Goal: Complete application form

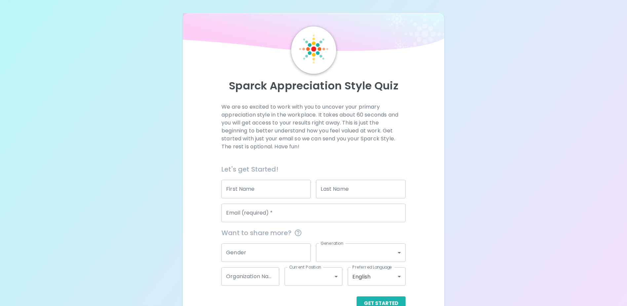
click at [273, 189] on input "First Name" at bounding box center [266, 189] width 89 height 19
type input "X"
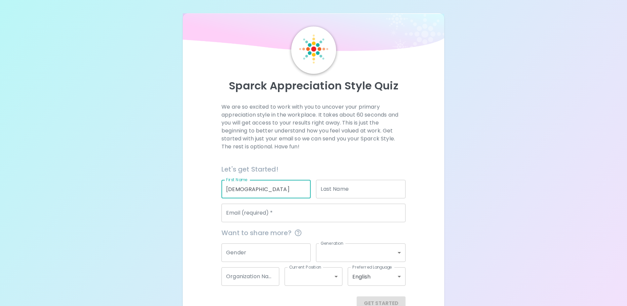
type input "[DEMOGRAPHIC_DATA]"
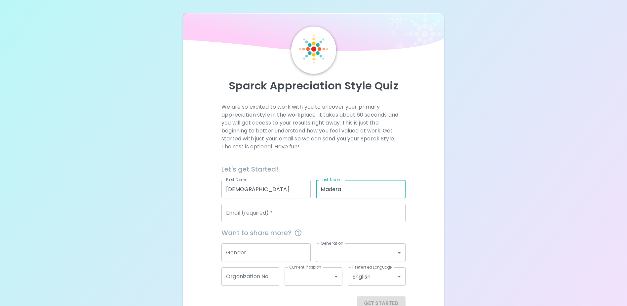
type input "Madera"
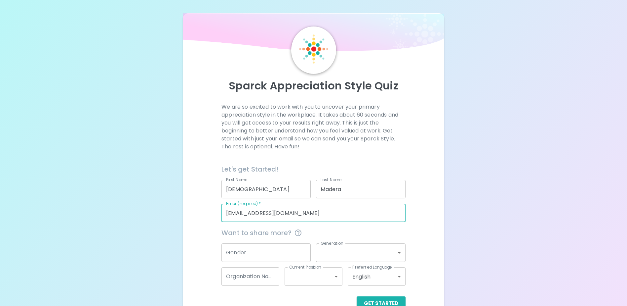
type input "[EMAIL_ADDRESS][DOMAIN_NAME]"
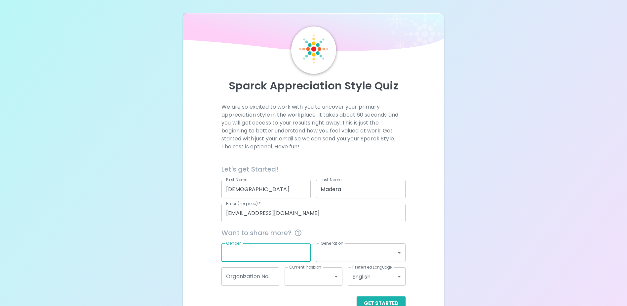
click at [286, 245] on input "Gender" at bounding box center [266, 252] width 89 height 19
type input "[DEMOGRAPHIC_DATA]"
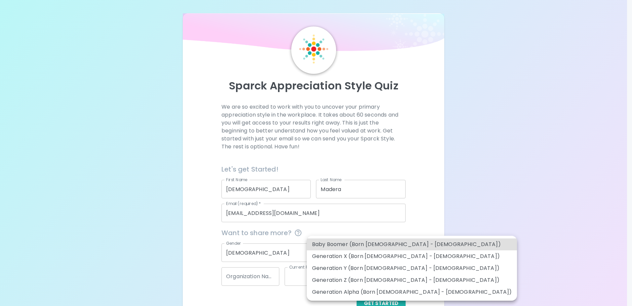
click at [347, 253] on body "Sparck Appreciation Style Quiz We are so excited to work with you to uncover yo…" at bounding box center [316, 161] width 632 height 323
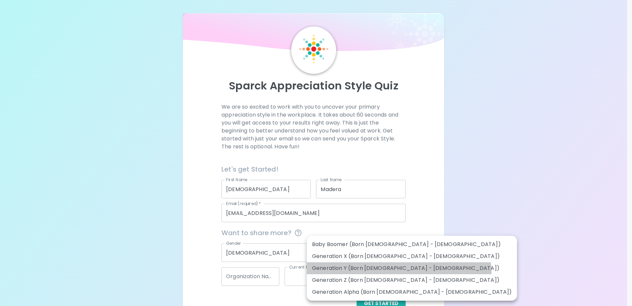
click at [399, 273] on li "Generation Y (Born [DEMOGRAPHIC_DATA] - [DEMOGRAPHIC_DATA])" at bounding box center [412, 268] width 210 height 12
type input "generation_y"
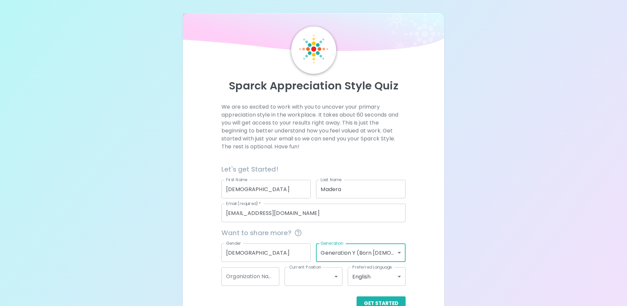
scroll to position [18, 0]
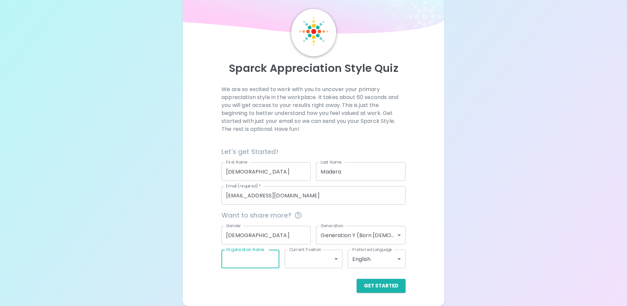
click at [271, 260] on input "Organization Name" at bounding box center [251, 258] width 58 height 19
type input "[PERSON_NAME] Bank"
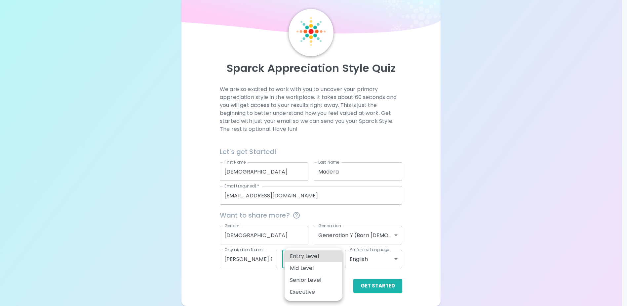
click at [307, 257] on body "Sparck Appreciation Style Quiz We are so excited to work with you to uncover yo…" at bounding box center [313, 143] width 627 height 323
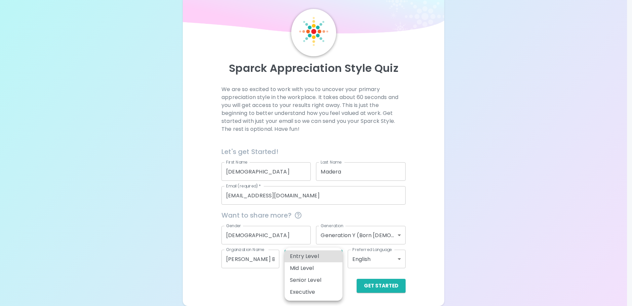
click at [310, 258] on li "Entry Level" at bounding box center [314, 256] width 58 height 12
type input "entry_level"
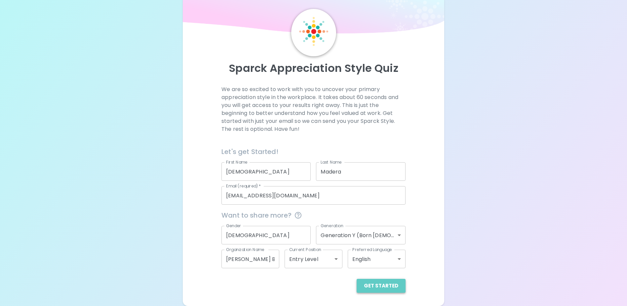
click at [393, 282] on button "Get Started" at bounding box center [381, 285] width 49 height 14
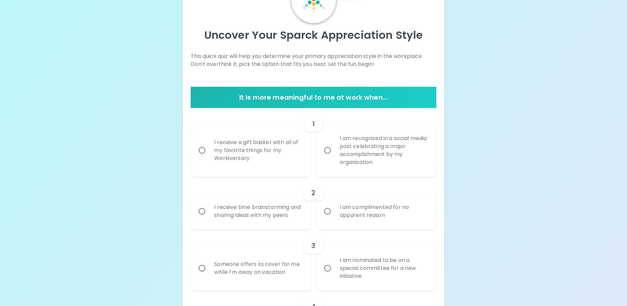
scroll to position [84, 0]
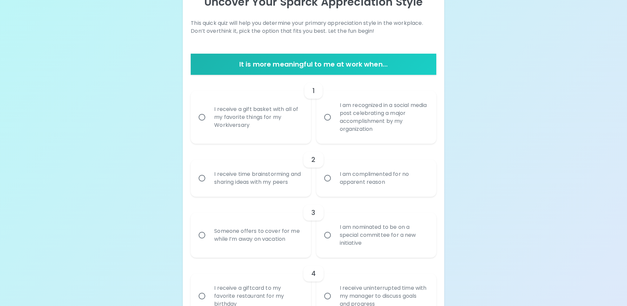
click at [343, 117] on div "I am recognized in a social media post celebrating a major accomplishment by my…" at bounding box center [384, 117] width 98 height 48
click at [335, 117] on input "I am recognized in a social media post celebrating a major accomplishment by my…" at bounding box center [328, 117] width 14 height 14
radio input "true"
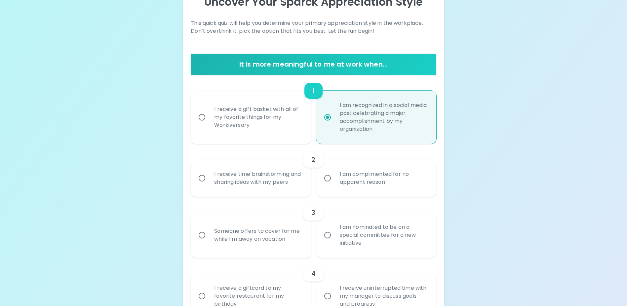
scroll to position [137, 0]
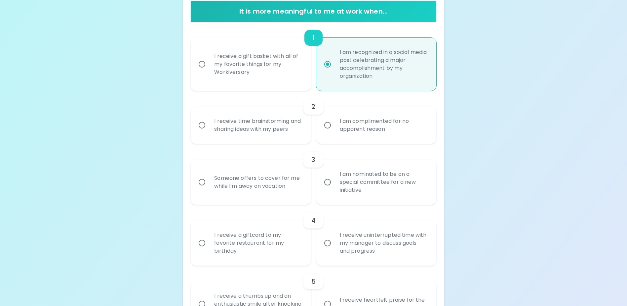
click at [340, 129] on div "I am complimented for no apparent reason" at bounding box center [384, 125] width 98 height 32
click at [335, 129] on input "I am complimented for no apparent reason" at bounding box center [328, 125] width 14 height 14
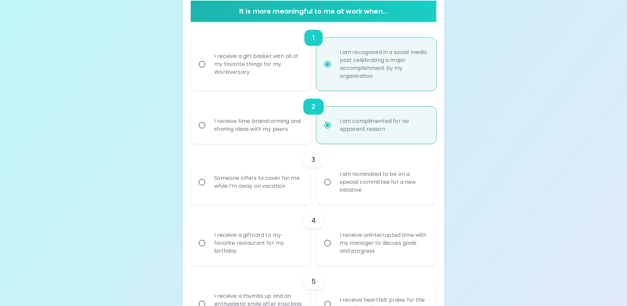
scroll to position [189, 0]
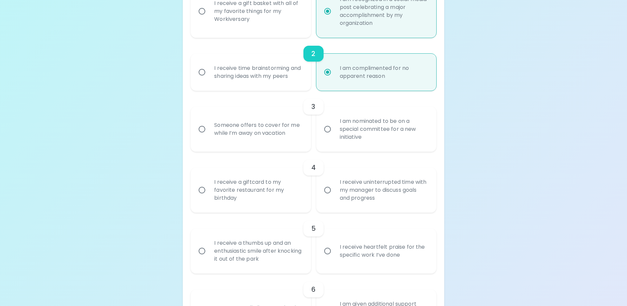
radio input "true"
click at [332, 136] on input "I am nominated to be on a special committee for a new initiative" at bounding box center [328, 129] width 14 height 14
radio input "false"
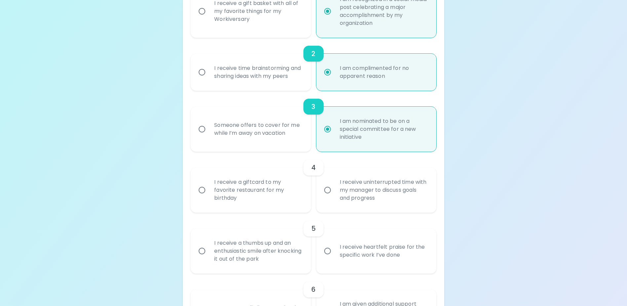
scroll to position [242, 0]
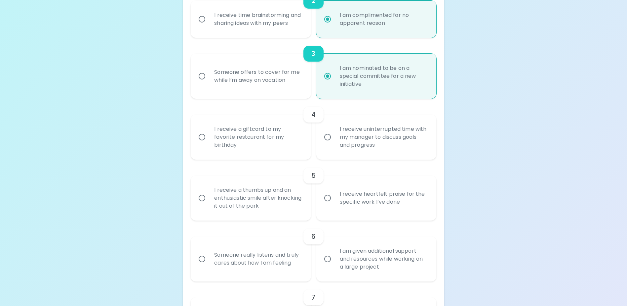
radio input "true"
click at [260, 148] on div "I receive a giftcard to my favorite restaurant for my birthday" at bounding box center [258, 137] width 98 height 40
click at [209, 144] on input "I receive a giftcard to my favorite restaurant for my birthday" at bounding box center [202, 137] width 14 height 14
radio input "false"
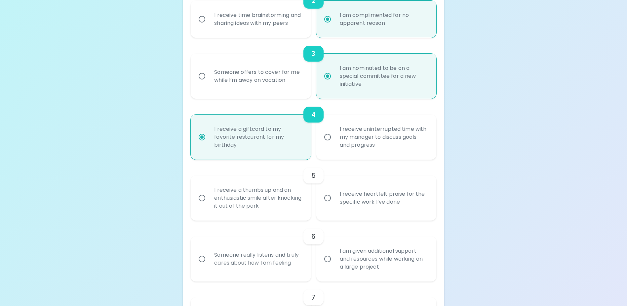
scroll to position [295, 0]
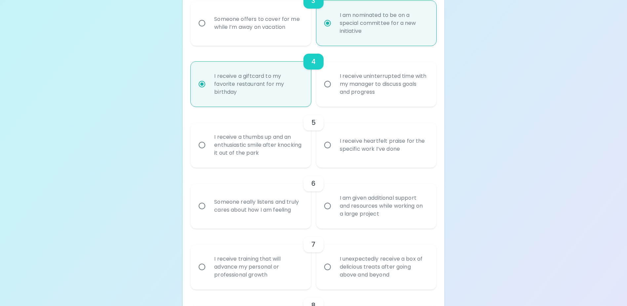
radio input "true"
click at [342, 156] on div "I receive heartfelt praise for the specific work I’ve done" at bounding box center [384, 145] width 98 height 32
click at [335, 152] on input "I receive heartfelt praise for the specific work I’ve done" at bounding box center [328, 145] width 14 height 14
radio input "false"
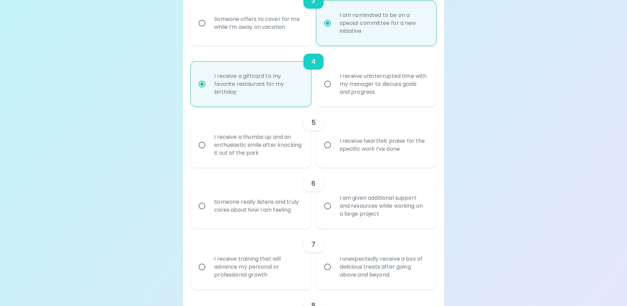
radio input "false"
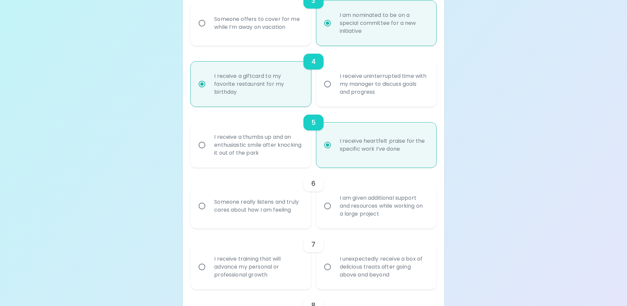
scroll to position [348, 0]
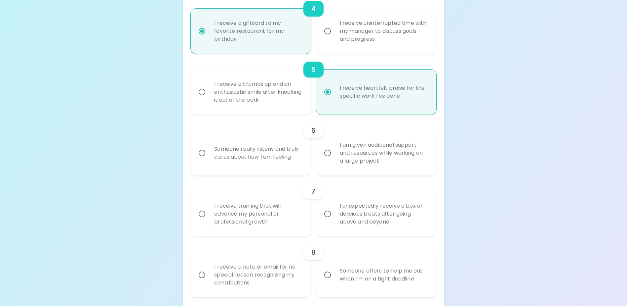
radio input "true"
click at [375, 161] on div "I am given additional support and resources while working on a large project" at bounding box center [384, 153] width 98 height 40
click at [335, 160] on input "I am given additional support and resources while working on a large project" at bounding box center [328, 153] width 14 height 14
radio input "false"
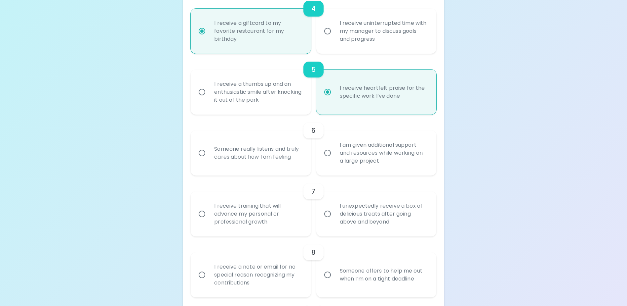
radio input "false"
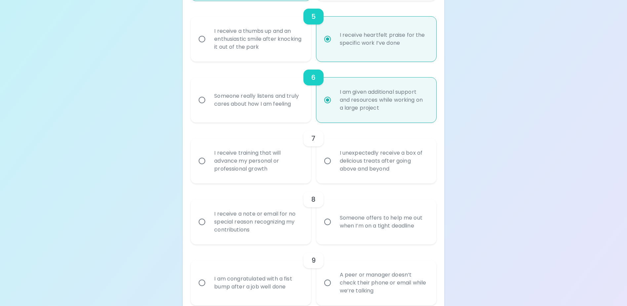
radio input "true"
click at [289, 175] on div "I receive training that will advance my personal or professional growth" at bounding box center [258, 161] width 98 height 40
click at [209, 168] on input "I receive training that will advance my personal or professional growth" at bounding box center [202, 161] width 14 height 14
radio input "false"
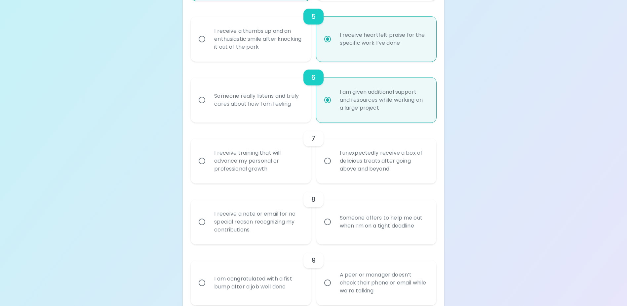
radio input "false"
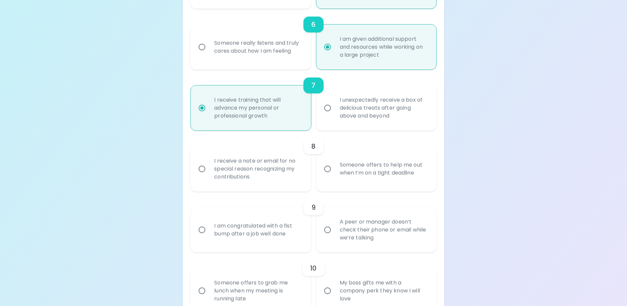
radio input "true"
